Goal: Check status: Check status

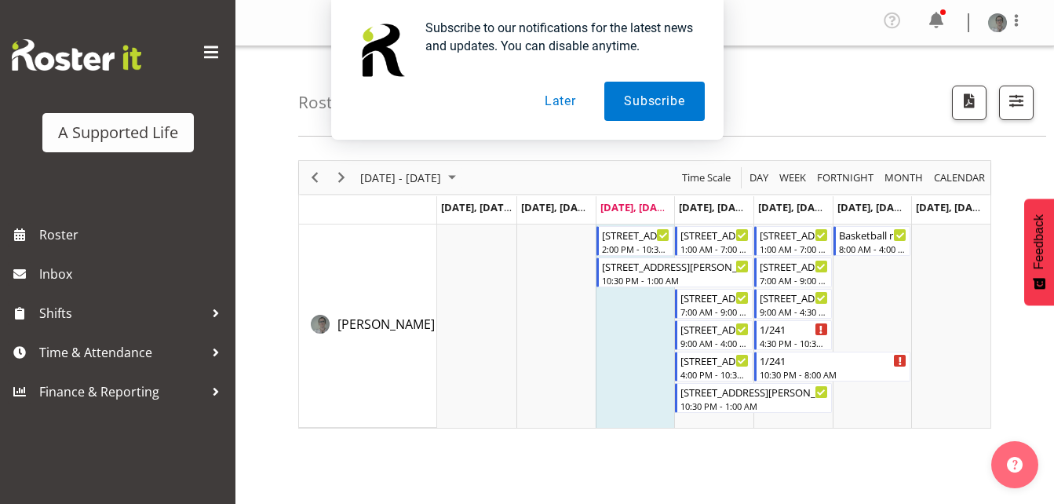
click at [885, 99] on div "Subscribe to our notifications for the latest news and updates. You can disable…" at bounding box center [527, 70] width 1054 height 140
click at [551, 102] on button "Later" at bounding box center [560, 101] width 71 height 39
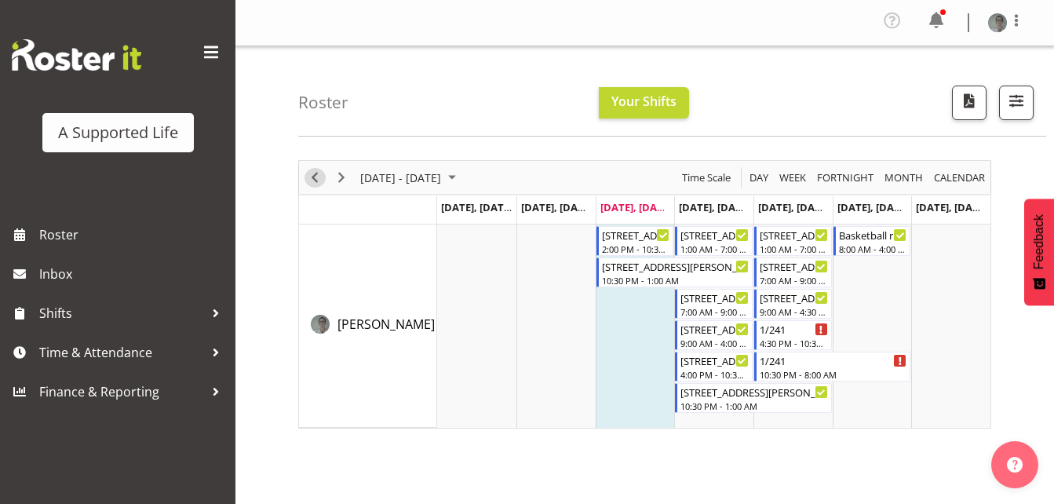
click at [319, 177] on span "Previous" at bounding box center [314, 178] width 19 height 20
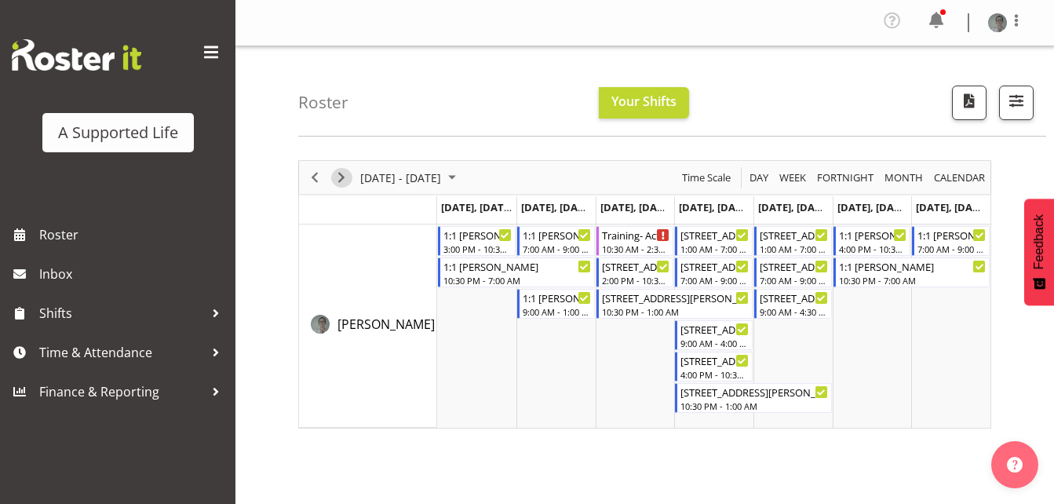
click at [339, 173] on span "Next" at bounding box center [341, 178] width 19 height 20
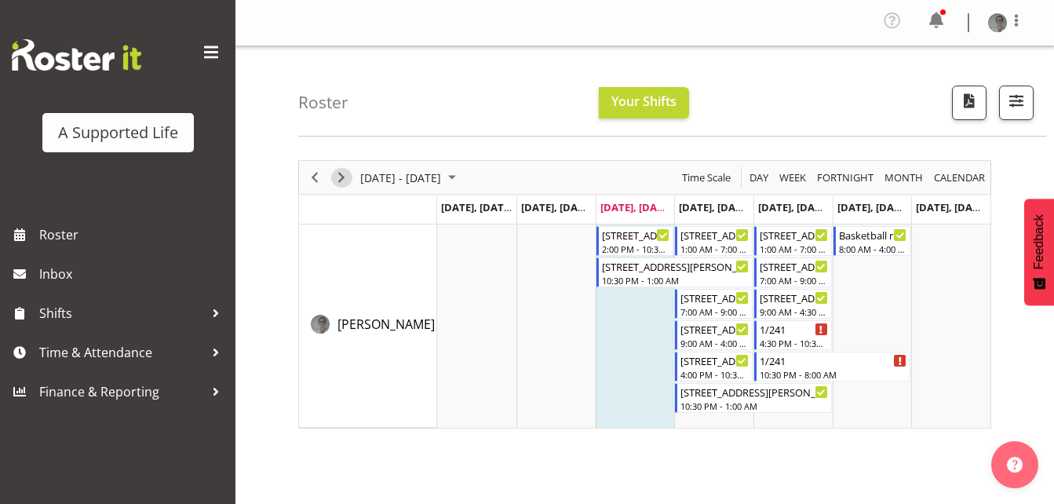
click at [341, 177] on span "Next" at bounding box center [341, 178] width 19 height 20
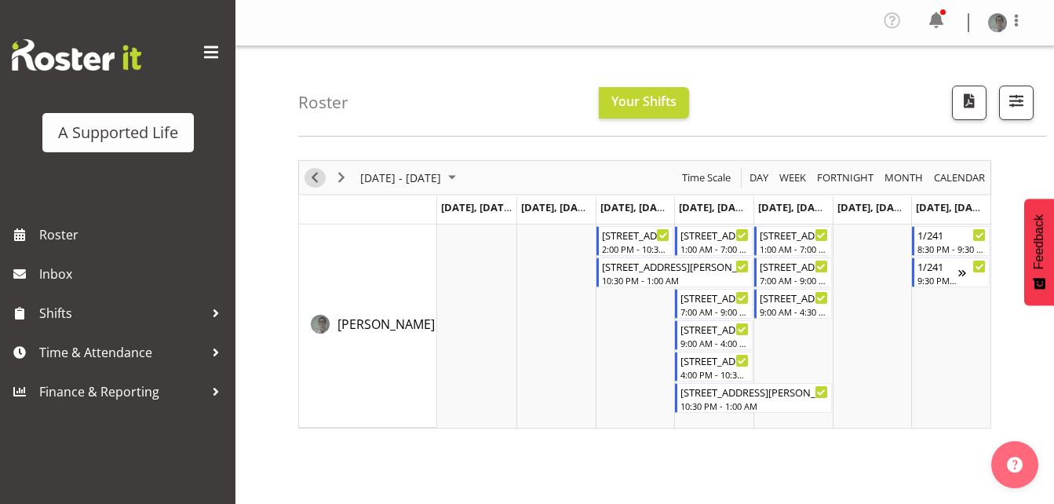
click at [316, 174] on span "Previous" at bounding box center [314, 178] width 19 height 20
